Goal: Complete application form

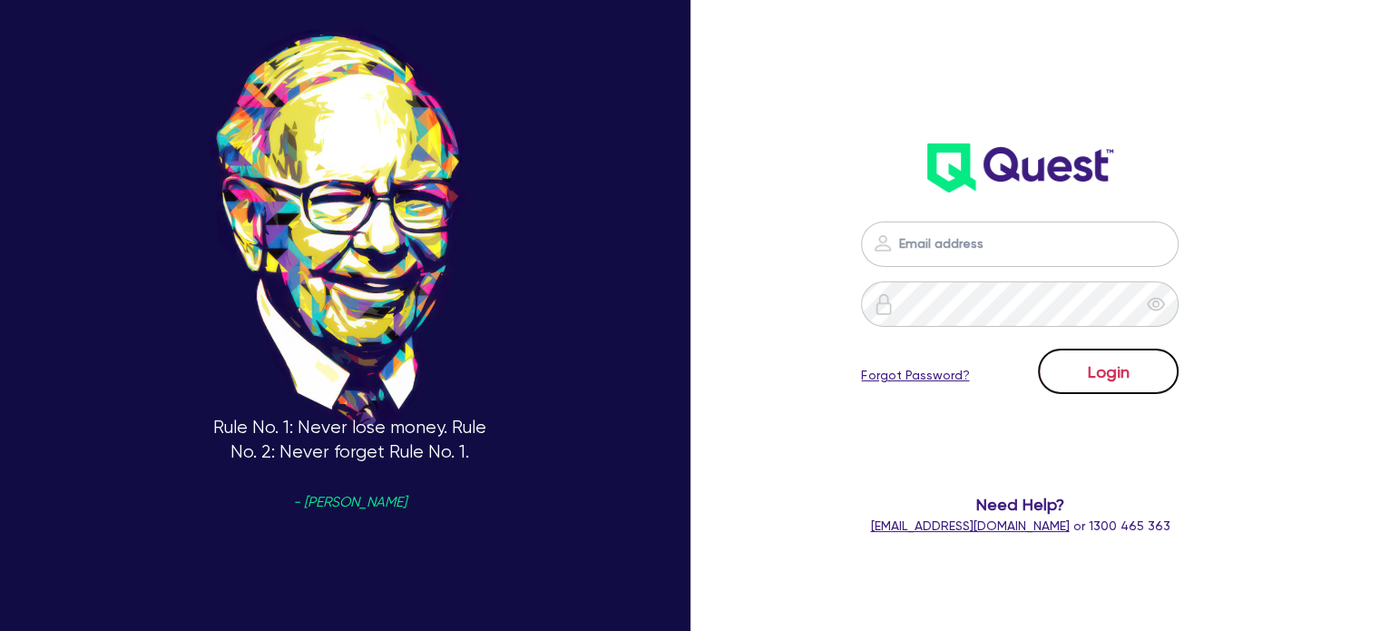
click at [1117, 380] on button "Login" at bounding box center [1108, 371] width 141 height 45
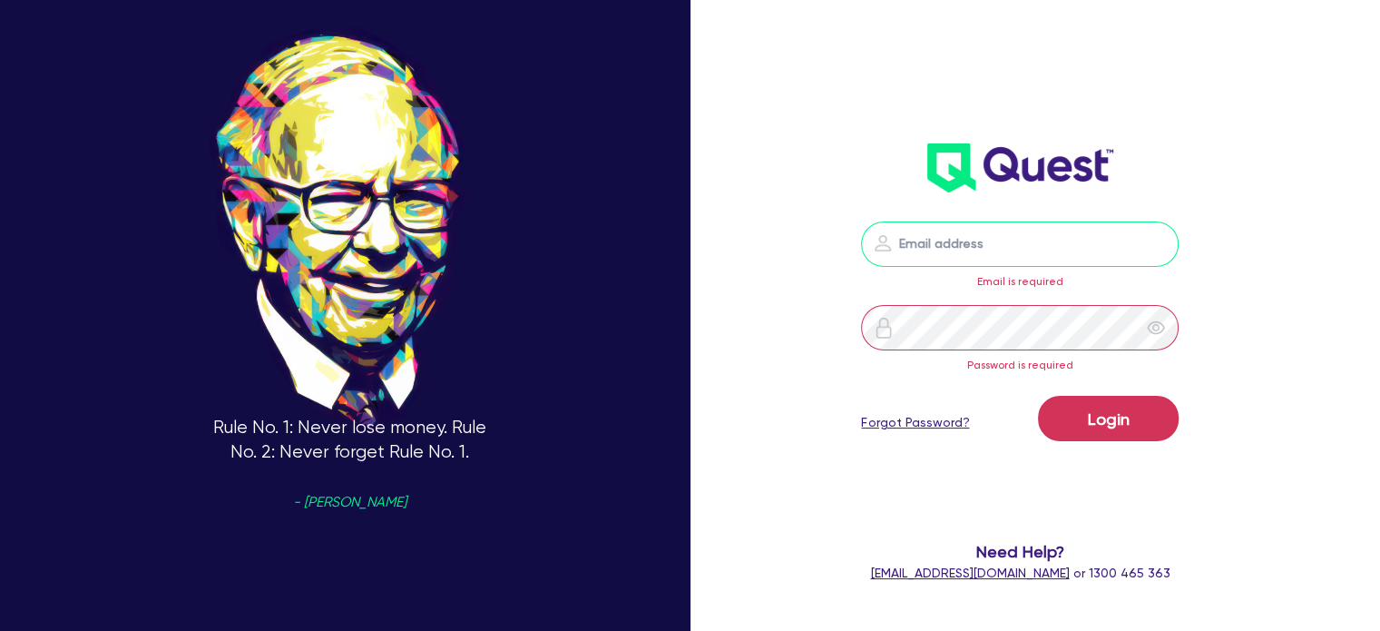
type input "[EMAIL_ADDRESS][PERSON_NAME][DOMAIN_NAME]"
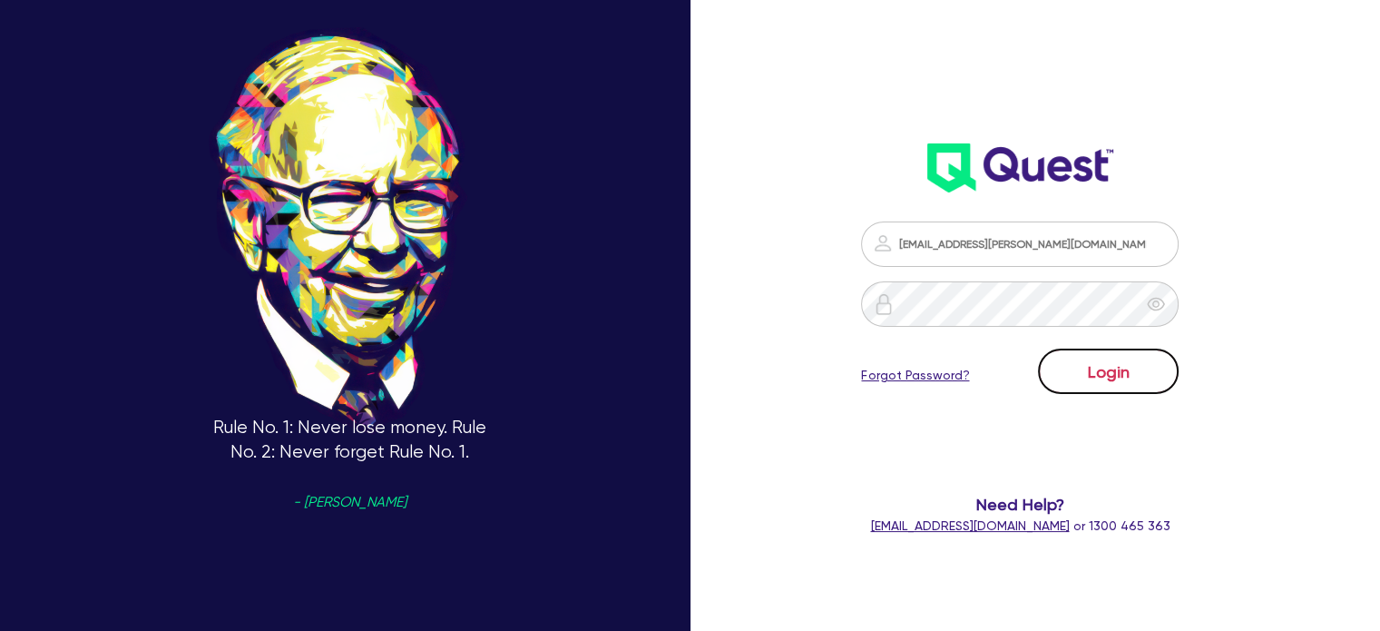
click at [1093, 366] on button "Login" at bounding box center [1108, 371] width 141 height 45
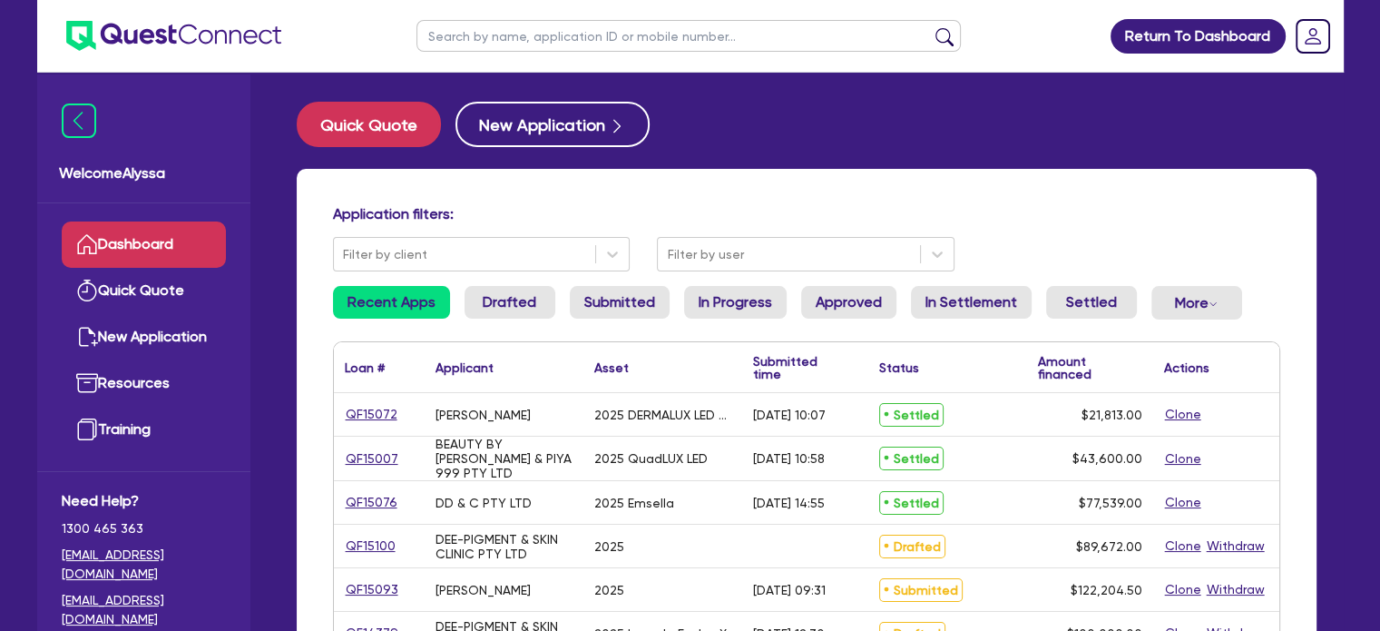
click at [499, 47] on input "text" at bounding box center [689, 36] width 545 height 32
type input "nhi"
click at [930, 27] on button "submit" at bounding box center [944, 39] width 29 height 25
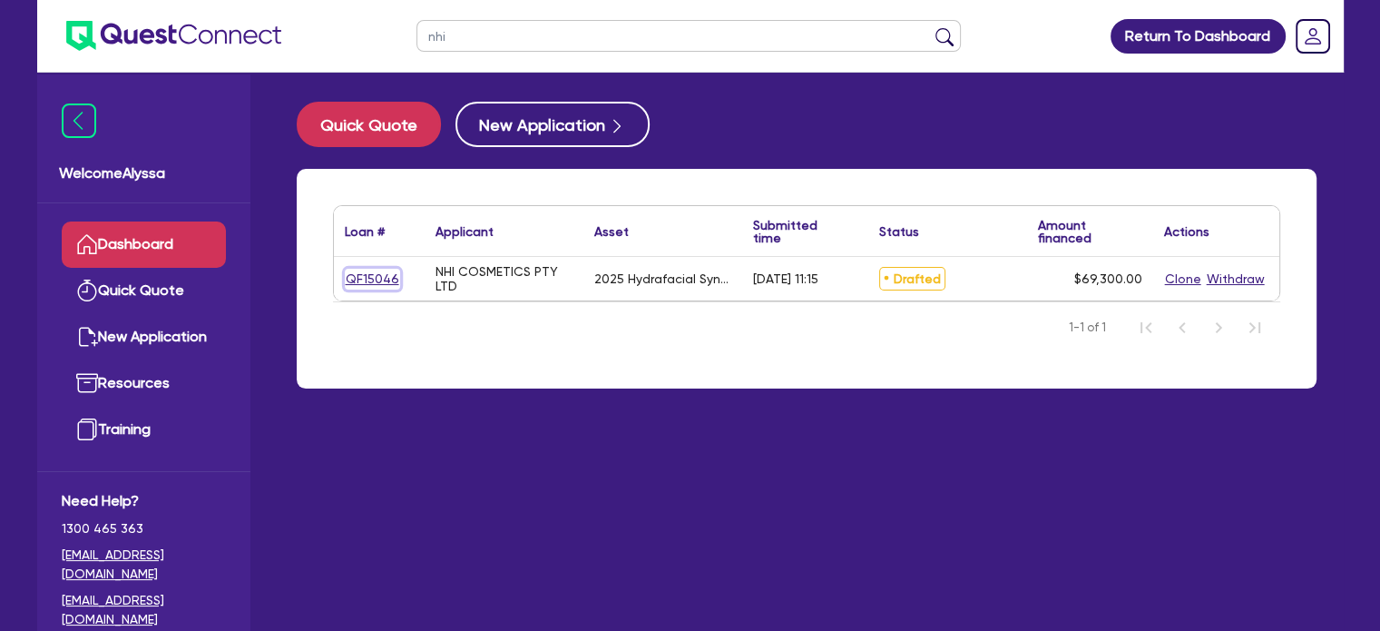
click at [370, 269] on link "QF15046" at bounding box center [372, 279] width 55 height 21
select select "TERTIARY_ASSETS"
select select "BEAUTY_EQUIPMENT"
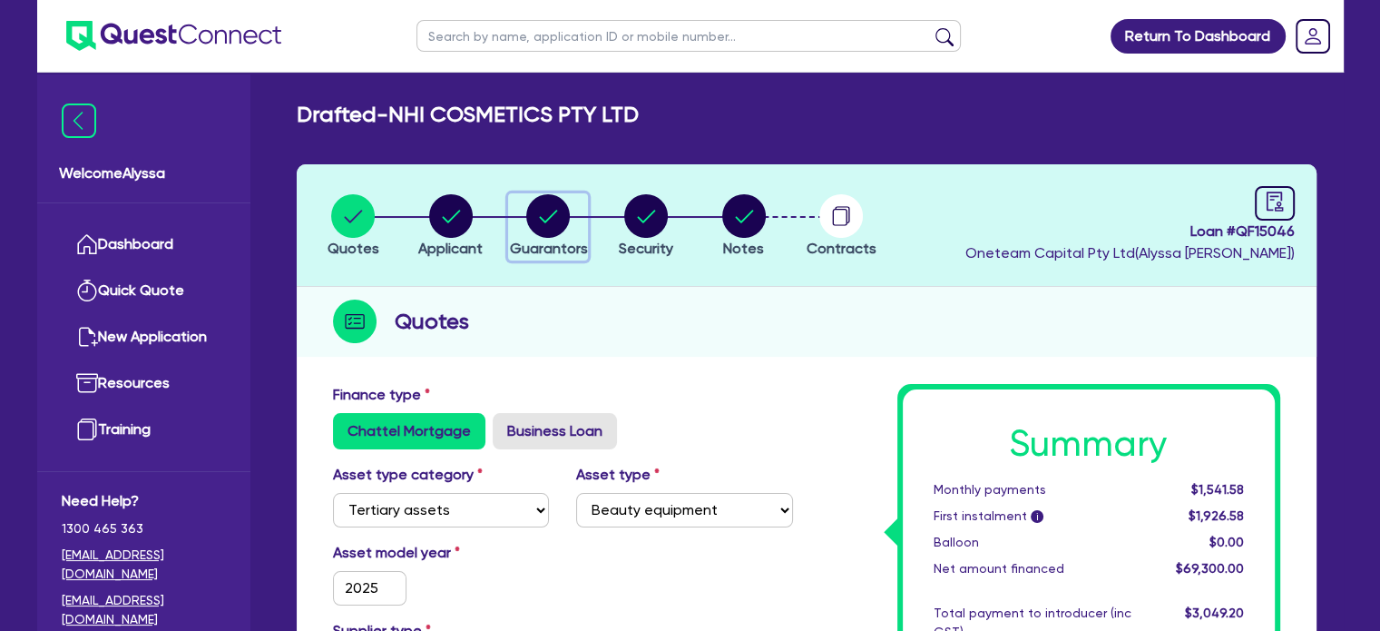
click at [558, 221] on circle "button" at bounding box center [548, 216] width 44 height 44
select select "MR"
select select "[GEOGRAPHIC_DATA]"
select select "MARRIED"
select select "MRS"
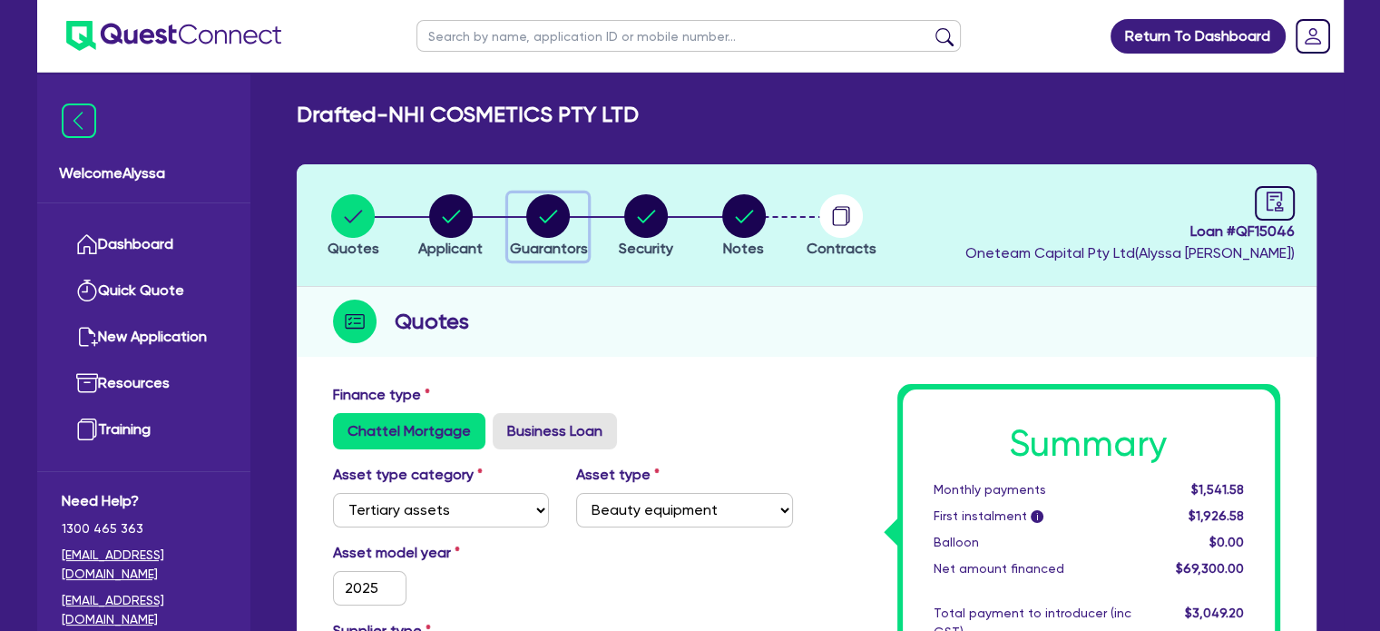
select select "[GEOGRAPHIC_DATA]"
select select "MARRIED"
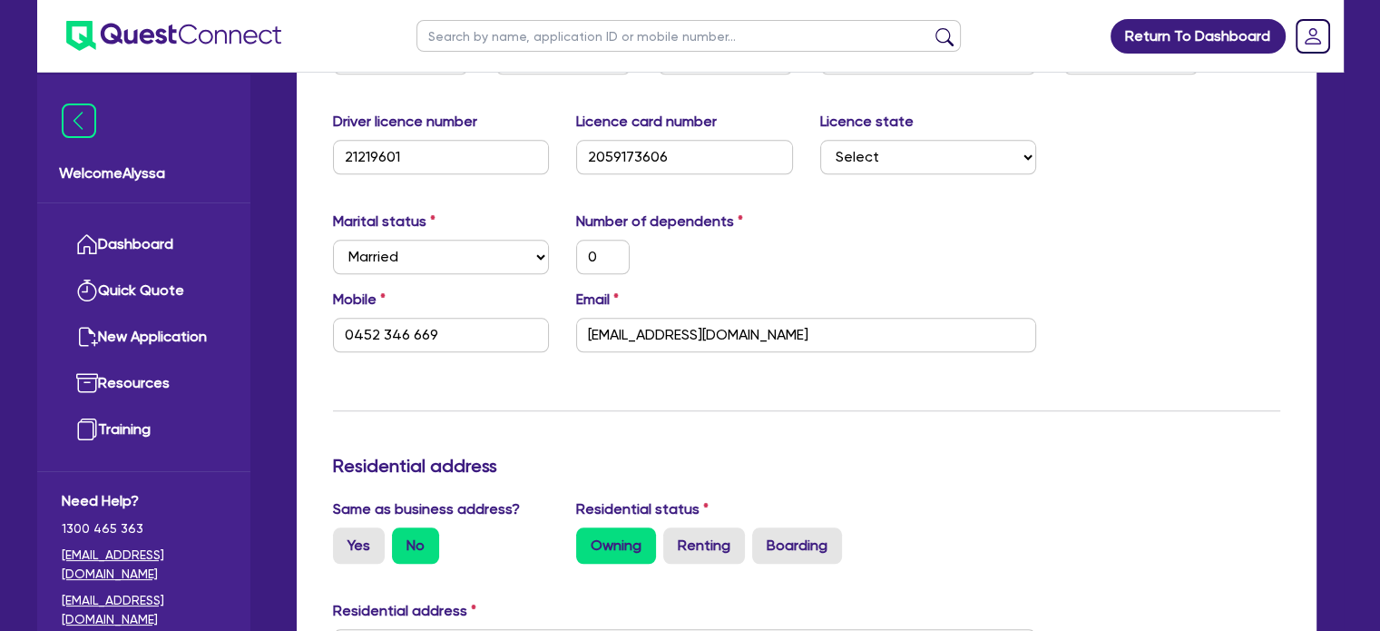
scroll to position [1850, 0]
drag, startPoint x: 506, startPoint y: 328, endPoint x: 327, endPoint y: 319, distance: 179.0
click at [327, 319] on div "Mobile [PHONE_NUMBER]" at bounding box center [441, 319] width 244 height 64
